Goal: Find specific page/section: Find specific page/section

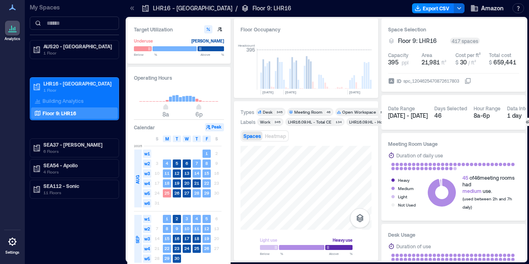
scroll to position [0, 1309]
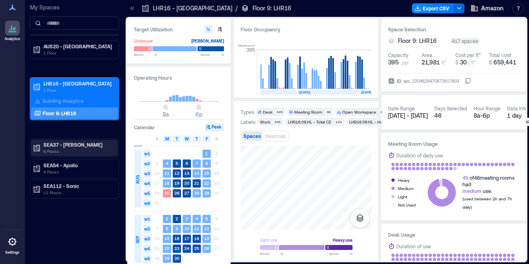
click at [79, 141] on p "SEA37 - [PERSON_NAME]" at bounding box center [77, 144] width 69 height 7
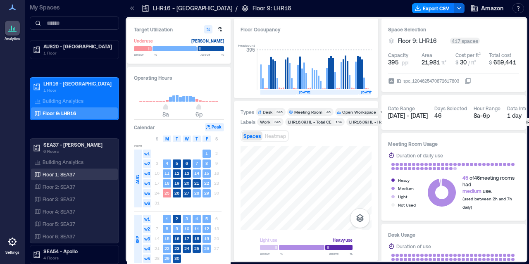
click at [55, 175] on p "Floor 1: SEA37" at bounding box center [59, 174] width 33 height 7
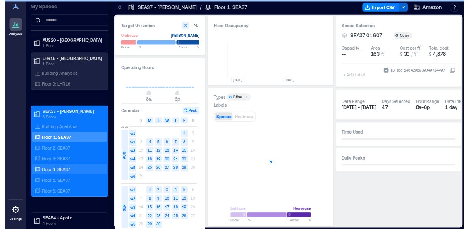
scroll to position [0, 139]
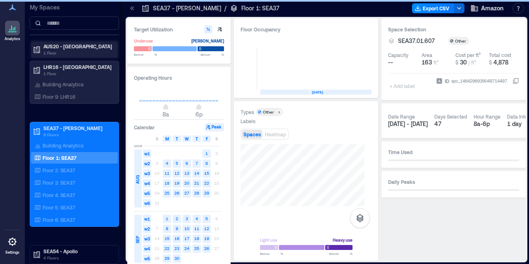
click at [74, 46] on p "AUS20 - [GEOGRAPHIC_DATA]" at bounding box center [77, 46] width 69 height 7
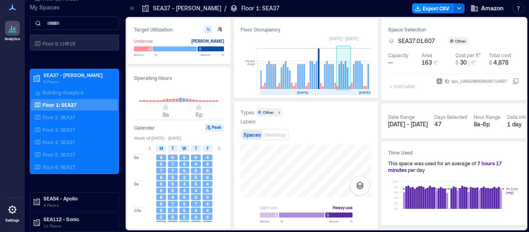
scroll to position [1, 0]
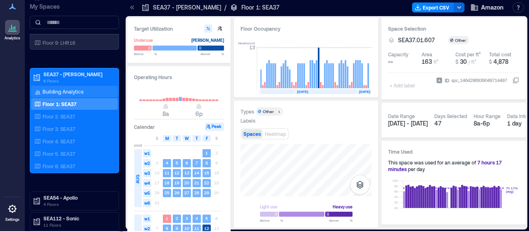
click at [75, 90] on p "Building Analytics" at bounding box center [63, 91] width 41 height 7
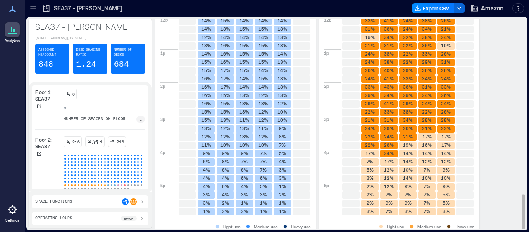
scroll to position [1060, 0]
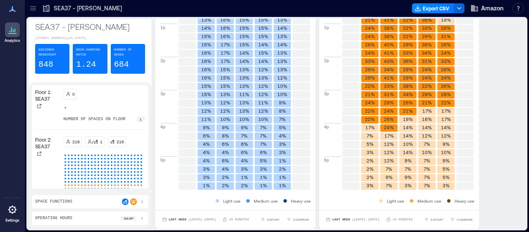
click at [112, 200] on div "Space Functions" at bounding box center [90, 201] width 110 height 7
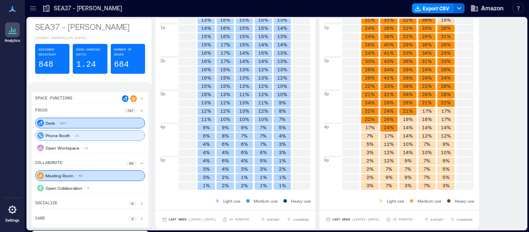
click at [115, 137] on div "Phone Booth 31" at bounding box center [90, 135] width 110 height 11
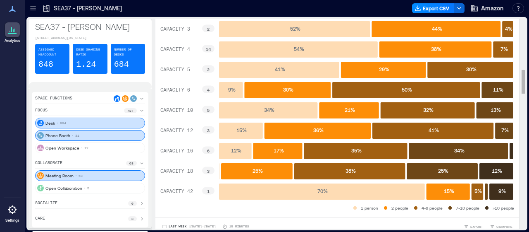
scroll to position [430, 0]
